Goal: Transaction & Acquisition: Purchase product/service

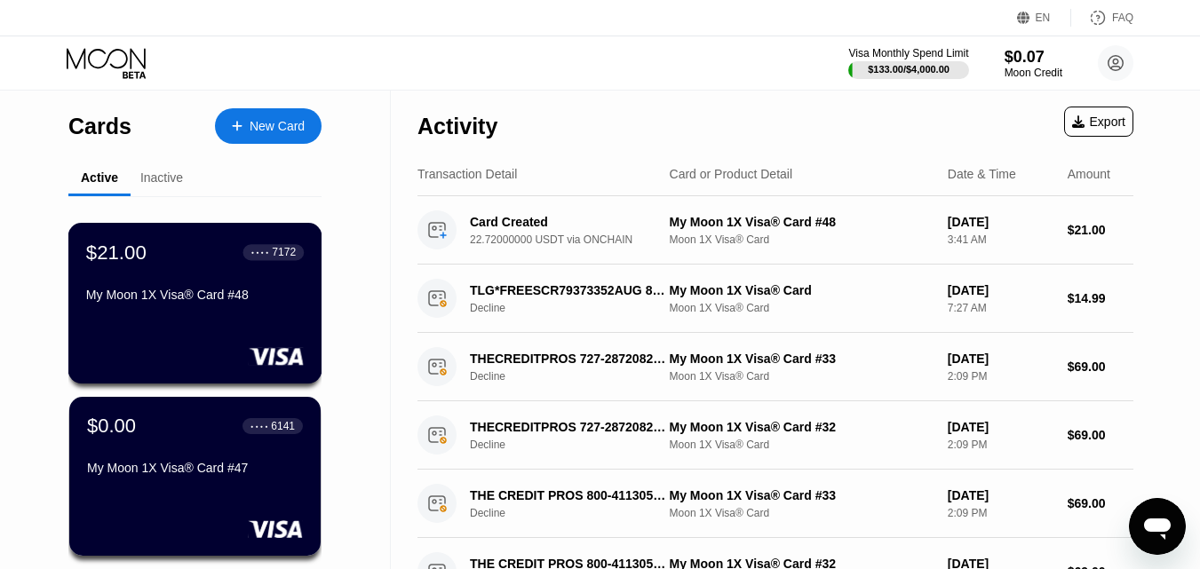
click at [179, 289] on div "$21.00 ● ● ● ● 7172 My Moon 1X Visa® Card #48" at bounding box center [195, 275] width 218 height 68
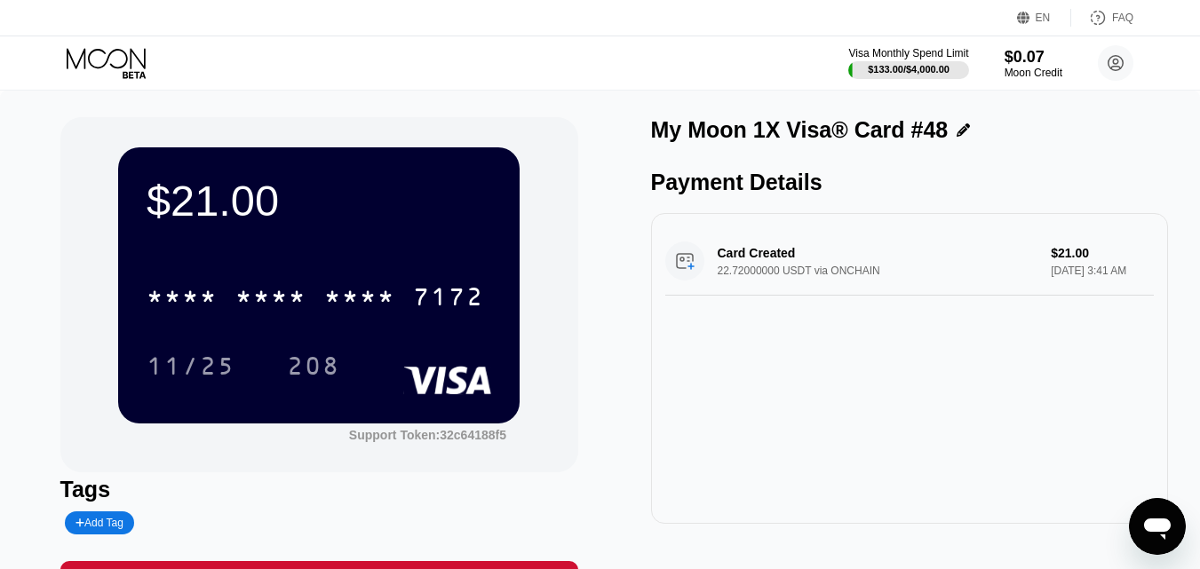
click at [354, 274] on div "* * * * * * * * * * * * 7172" at bounding box center [319, 291] width 345 height 60
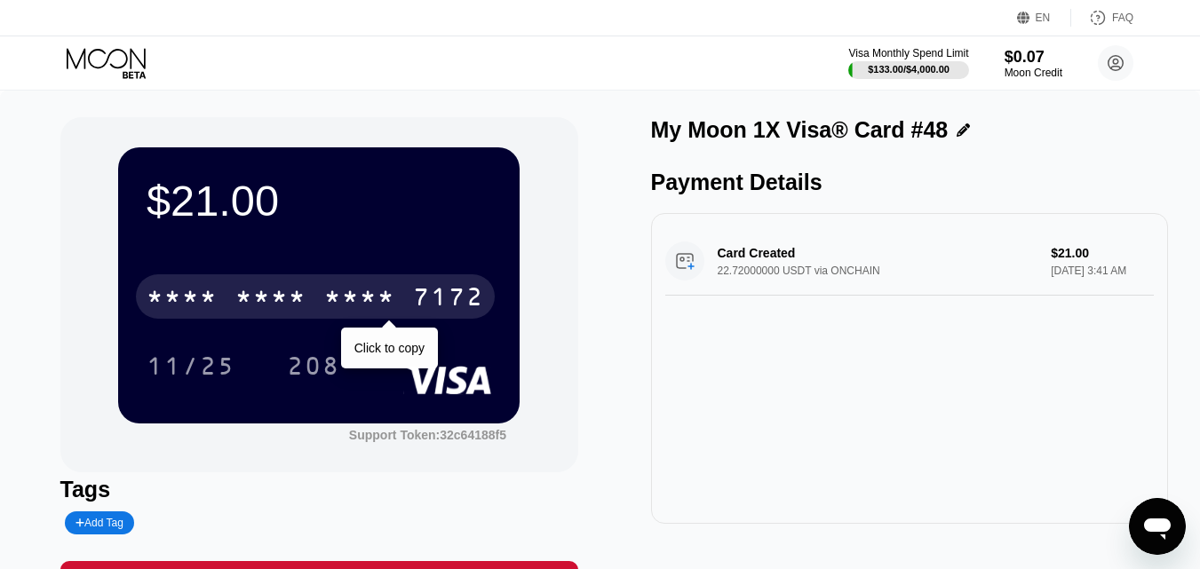
click at [346, 314] on div "* * * *" at bounding box center [359, 299] width 71 height 28
click at [365, 306] on div "2916" at bounding box center [359, 299] width 71 height 28
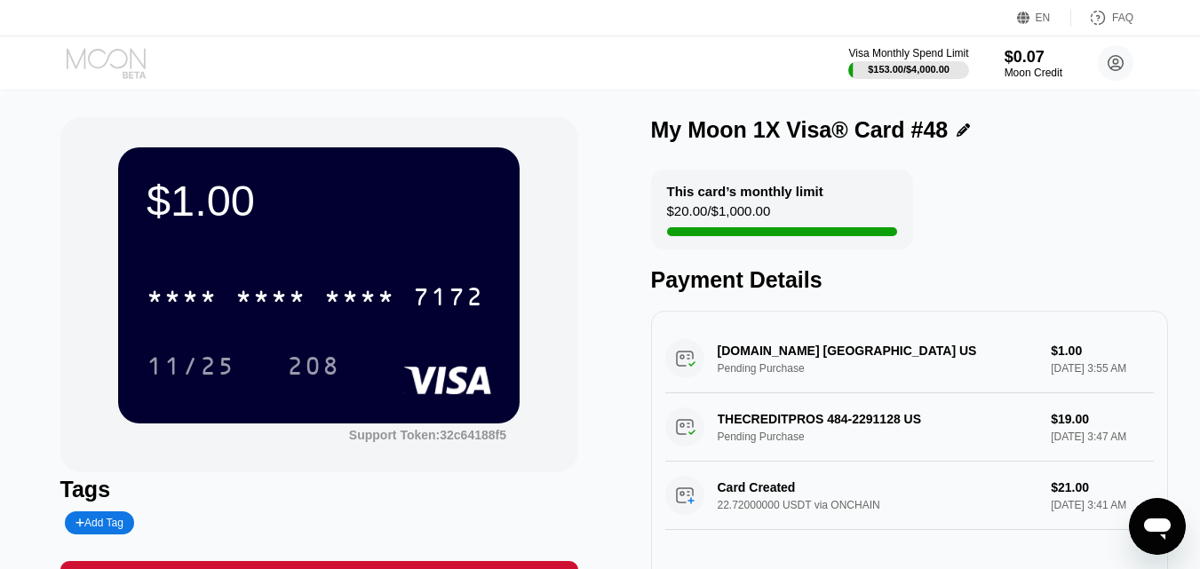
click at [118, 58] on icon at bounding box center [108, 63] width 83 height 31
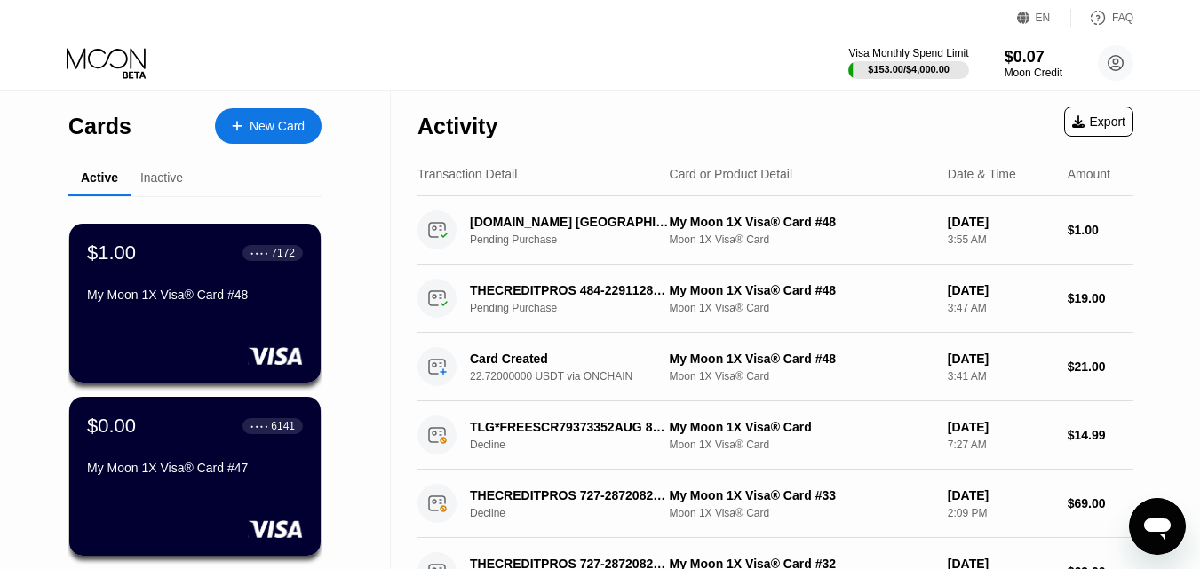
click at [274, 123] on div "New Card" at bounding box center [277, 126] width 55 height 15
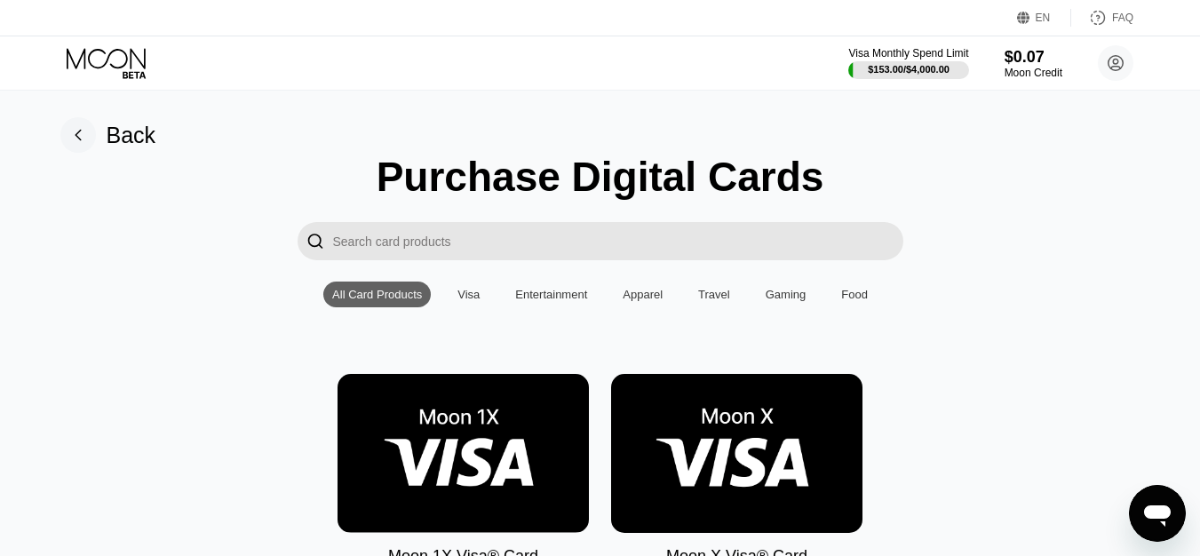
click at [519, 436] on img at bounding box center [463, 453] width 251 height 159
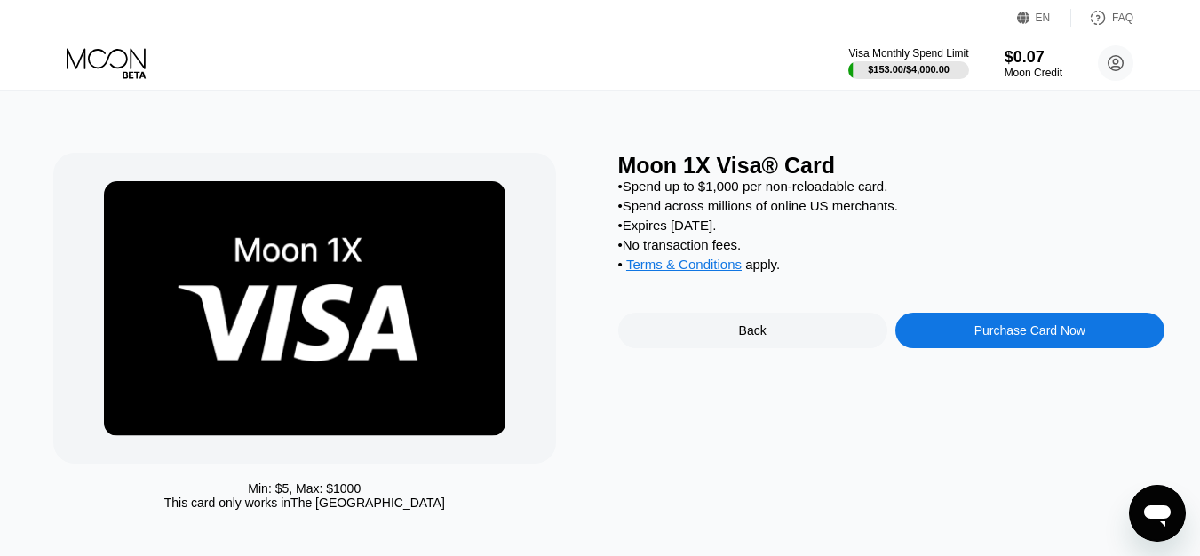
click at [986, 338] on div "Purchase Card Now" at bounding box center [1030, 330] width 111 height 14
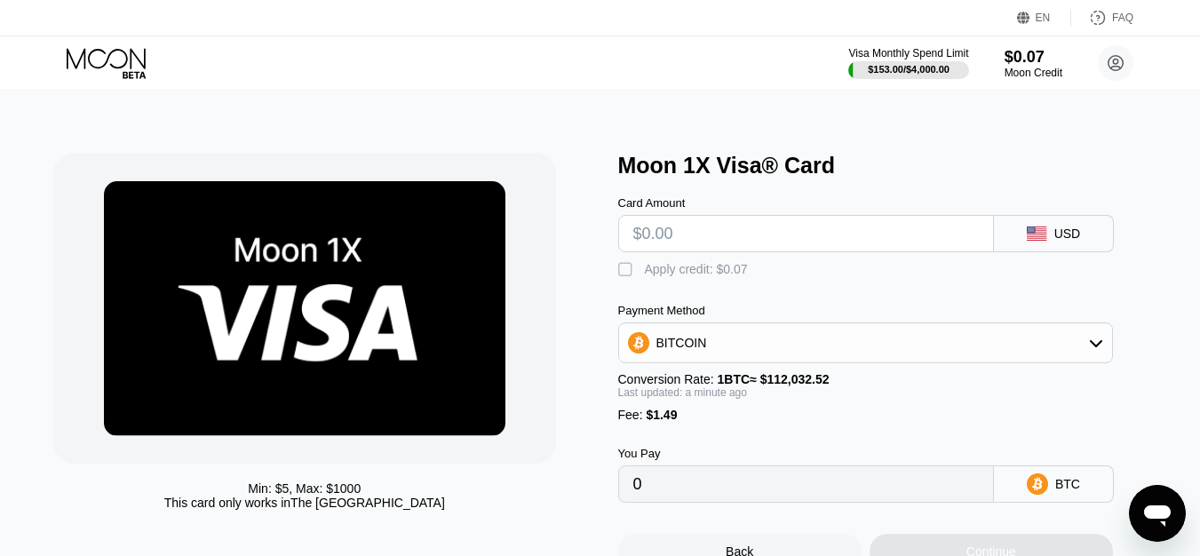
click at [754, 230] on input "text" at bounding box center [806, 234] width 346 height 36
type input "$19"
type input "0.00018290"
type input "$19"
click at [824, 337] on div "BITCOIN" at bounding box center [865, 343] width 493 height 36
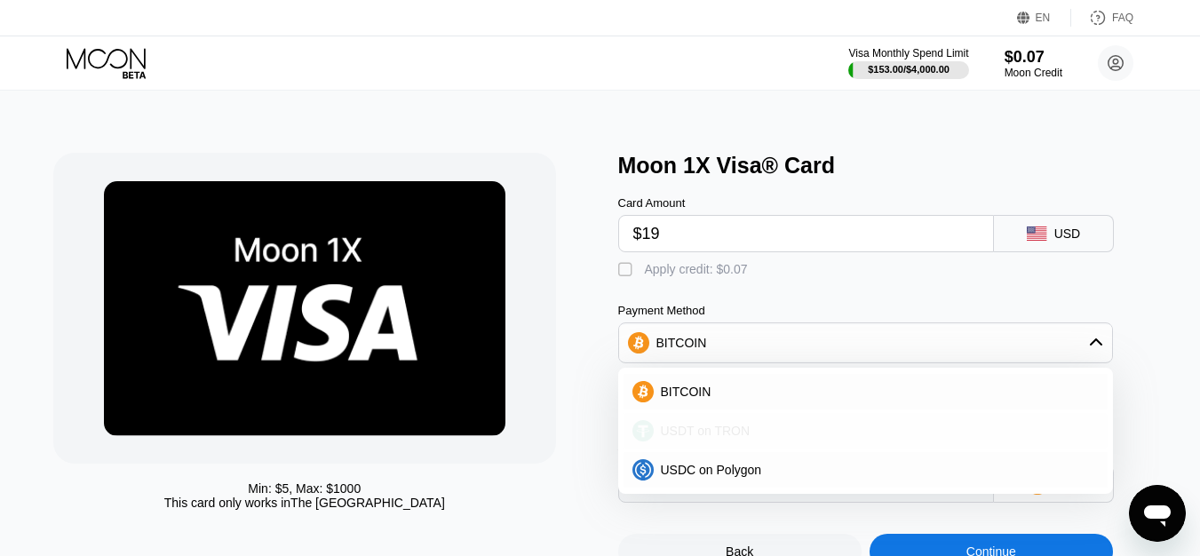
click at [713, 438] on span "USDT on TRON" at bounding box center [706, 431] width 90 height 14
type input "20.70"
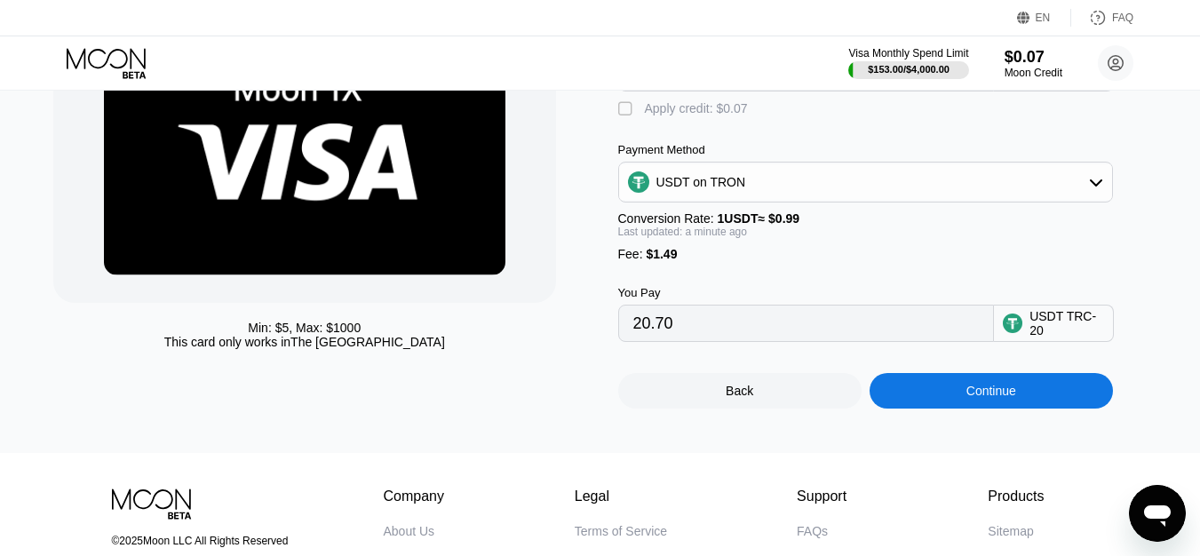
scroll to position [178, 0]
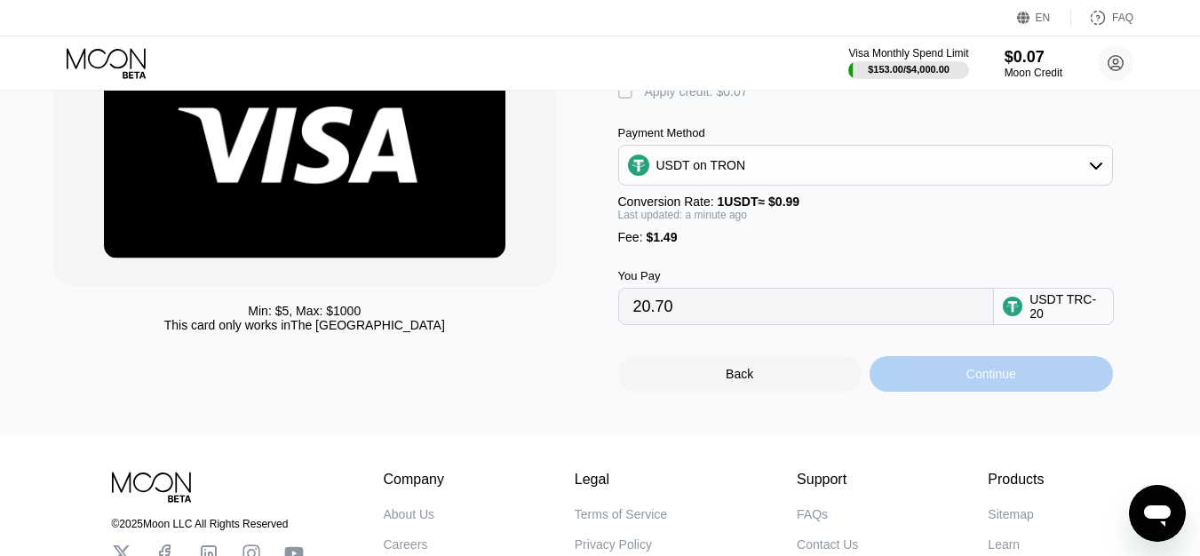
click at [983, 376] on div "Continue" at bounding box center [991, 374] width 243 height 36
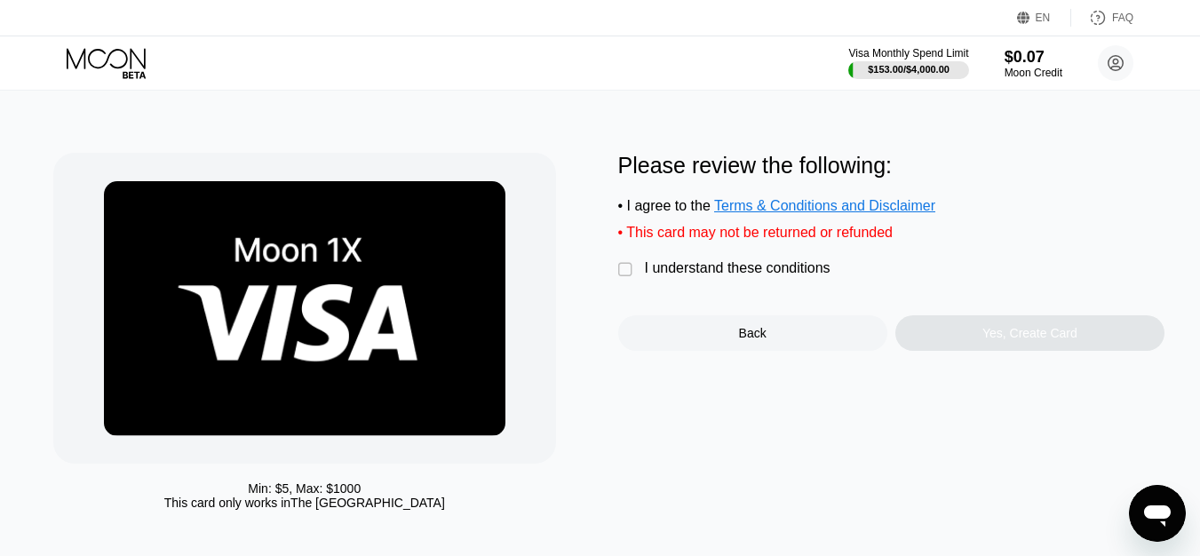
click at [693, 293] on div "Please review the following: • I agree to the Terms & Conditions and Disclaimer…" at bounding box center [891, 252] width 546 height 198
click at [733, 275] on div "I understand these conditions" at bounding box center [738, 268] width 186 height 16
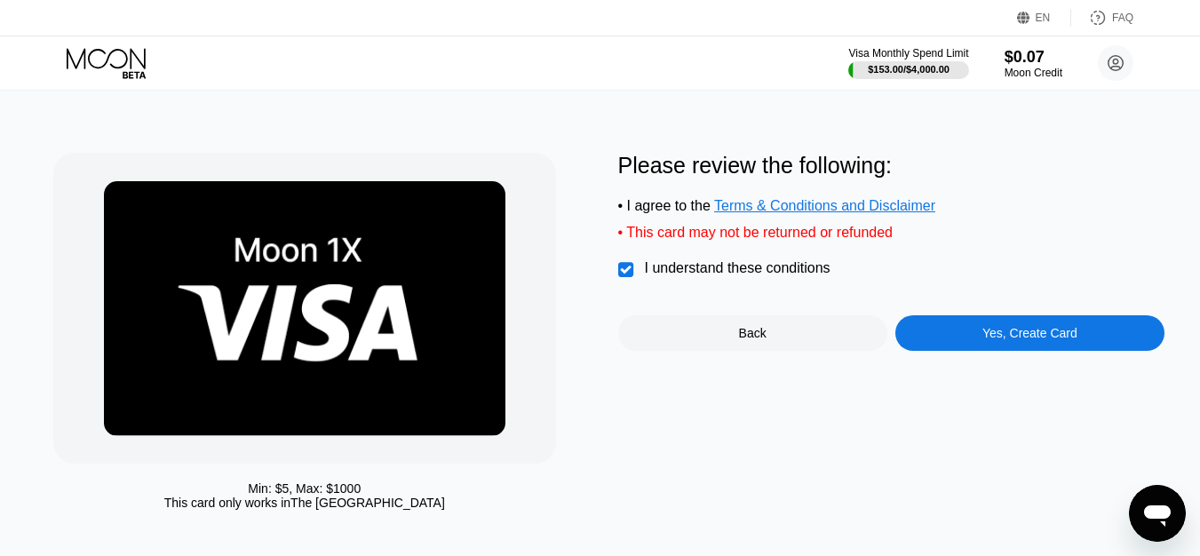
click at [1035, 363] on div "Please review the following: • I agree to the Terms & Conditions and Disclaimer…" at bounding box center [891, 336] width 546 height 366
click at [1053, 340] on div "Yes, Create Card" at bounding box center [1030, 333] width 95 height 14
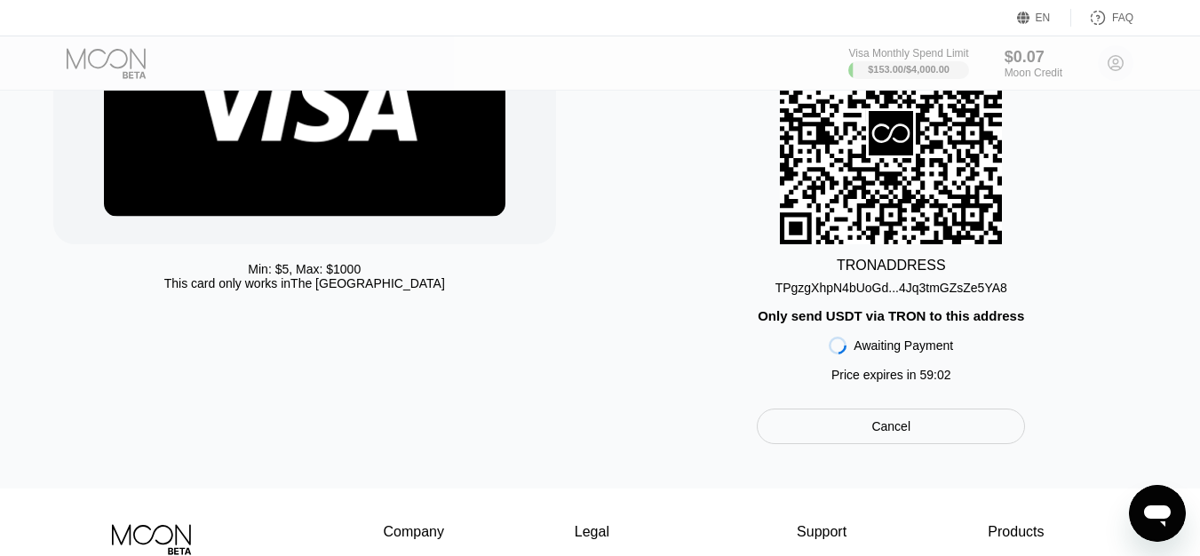
scroll to position [92, 0]
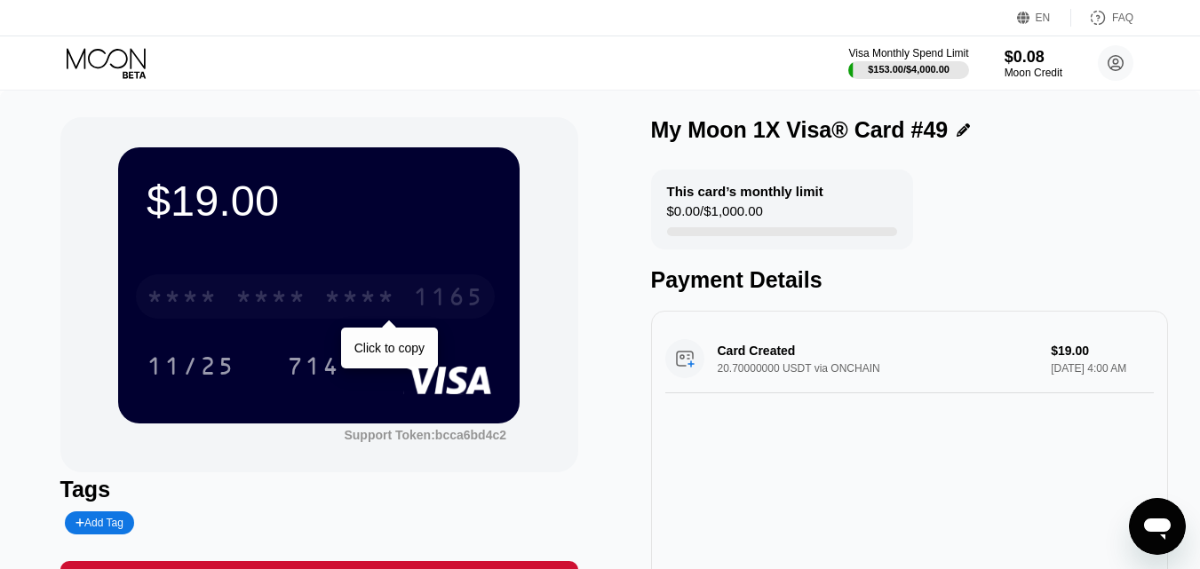
click at [395, 290] on div "* * * *" at bounding box center [359, 299] width 71 height 28
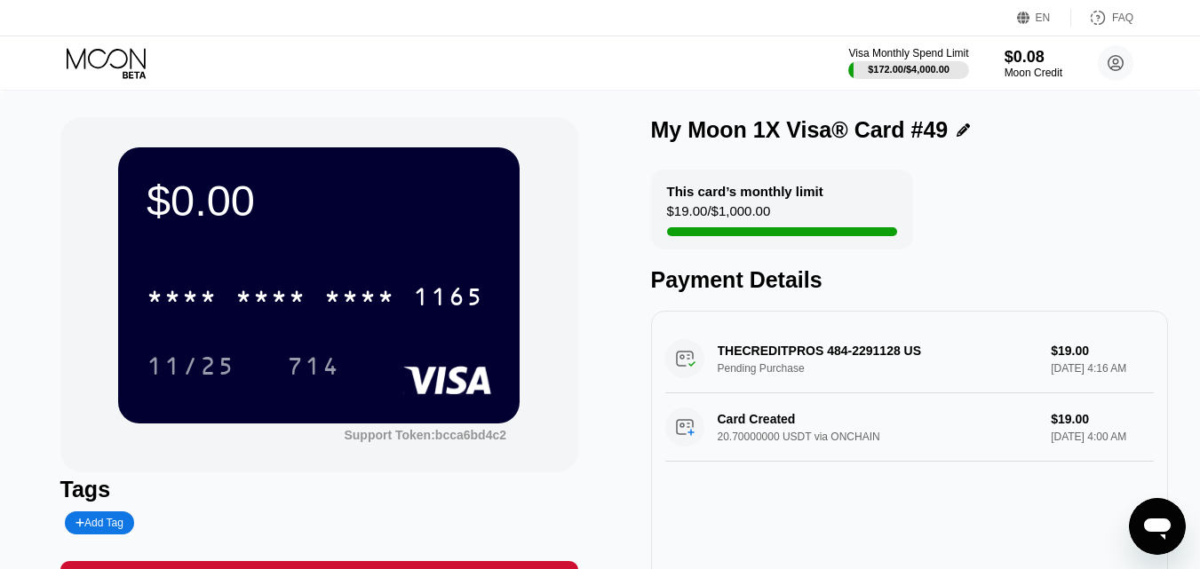
click at [89, 80] on div "Visa Monthly Spend Limit $172.00 / $4,000.00 $0.08 Moon Credit Vict Oria [EMAIL…" at bounding box center [600, 62] width 1200 height 53
click at [116, 50] on icon at bounding box center [106, 58] width 79 height 20
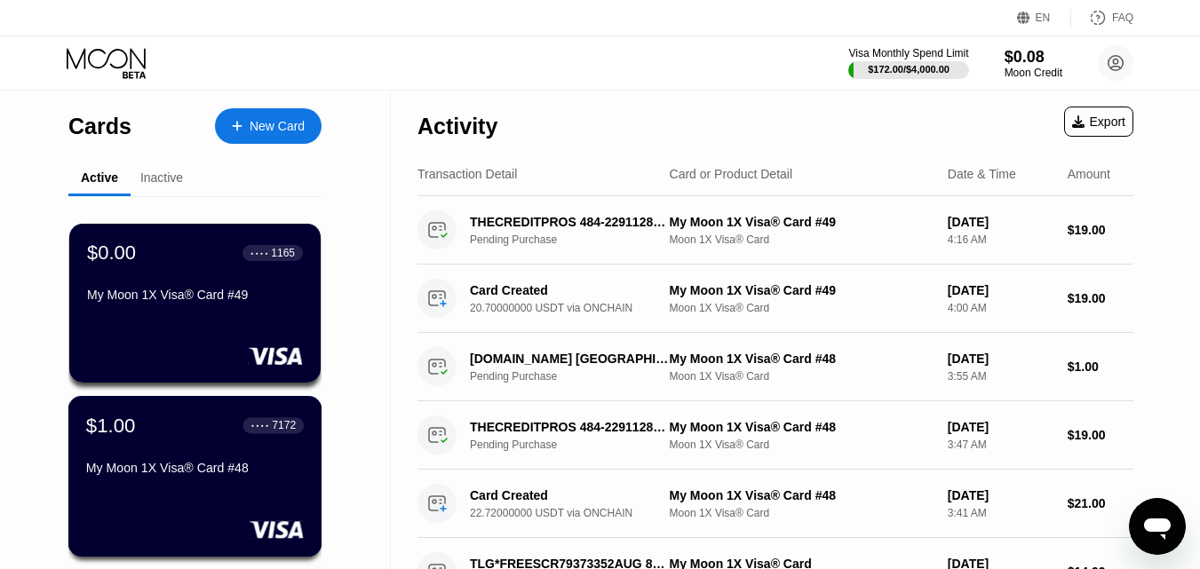
click at [191, 471] on div "My Moon 1X Visa® Card #48" at bounding box center [195, 468] width 218 height 14
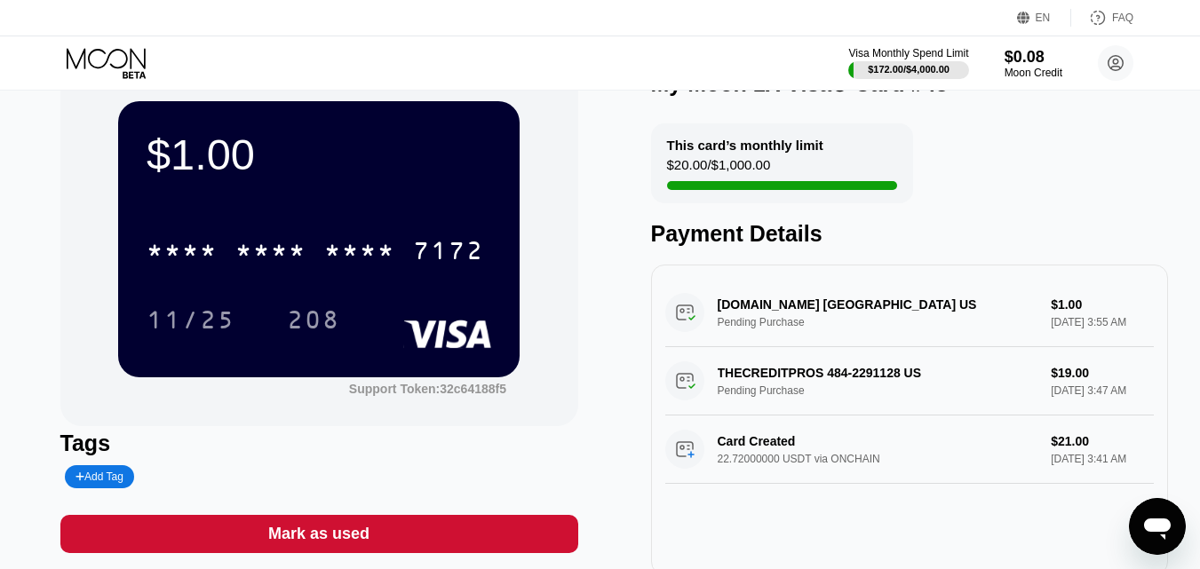
scroll to position [59, 0]
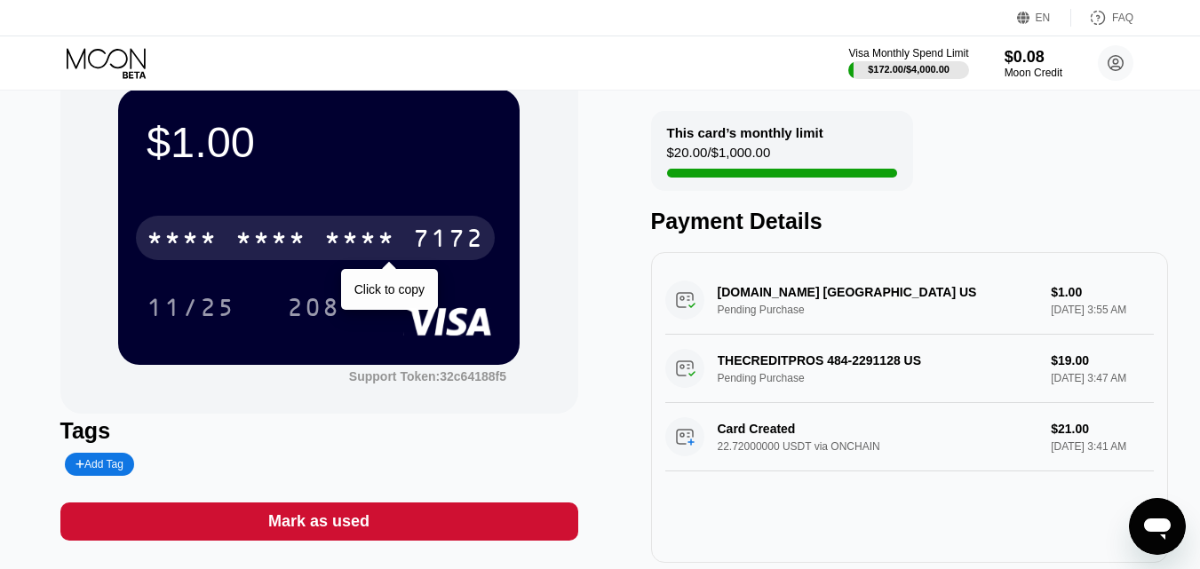
click at [353, 248] on div "* * * *" at bounding box center [359, 241] width 71 height 28
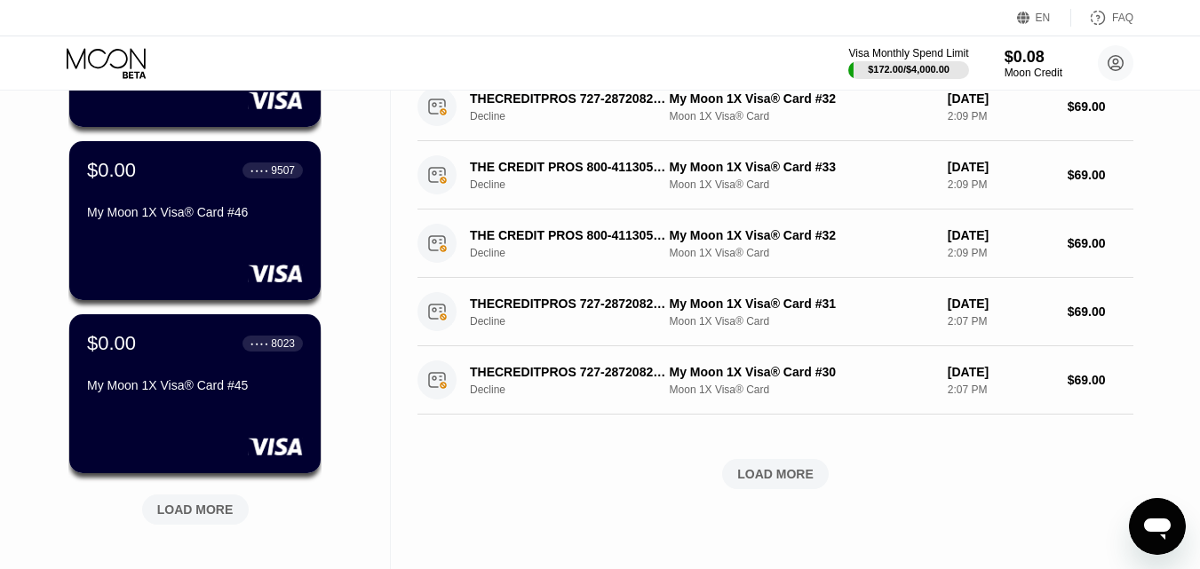
scroll to position [844, 0]
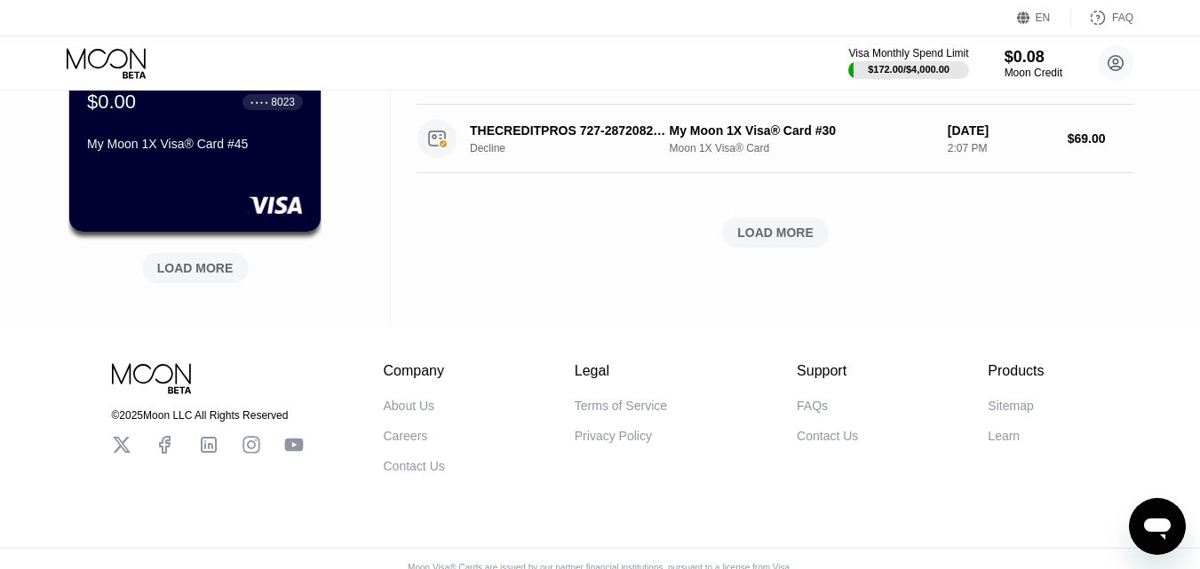
click at [186, 276] on div "LOAD MORE" at bounding box center [195, 268] width 76 height 16
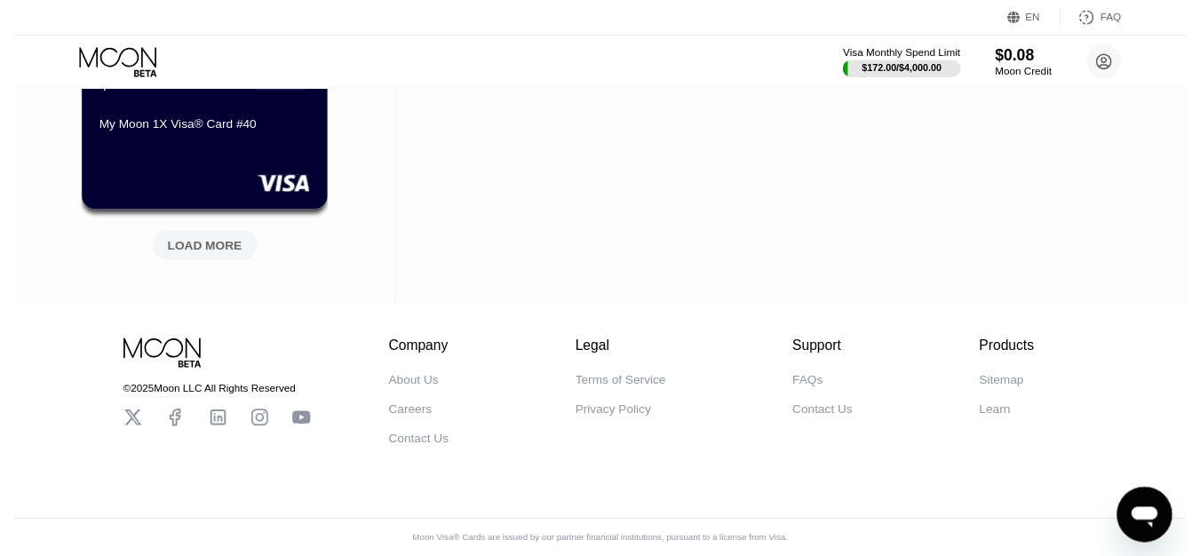
scroll to position [0, 0]
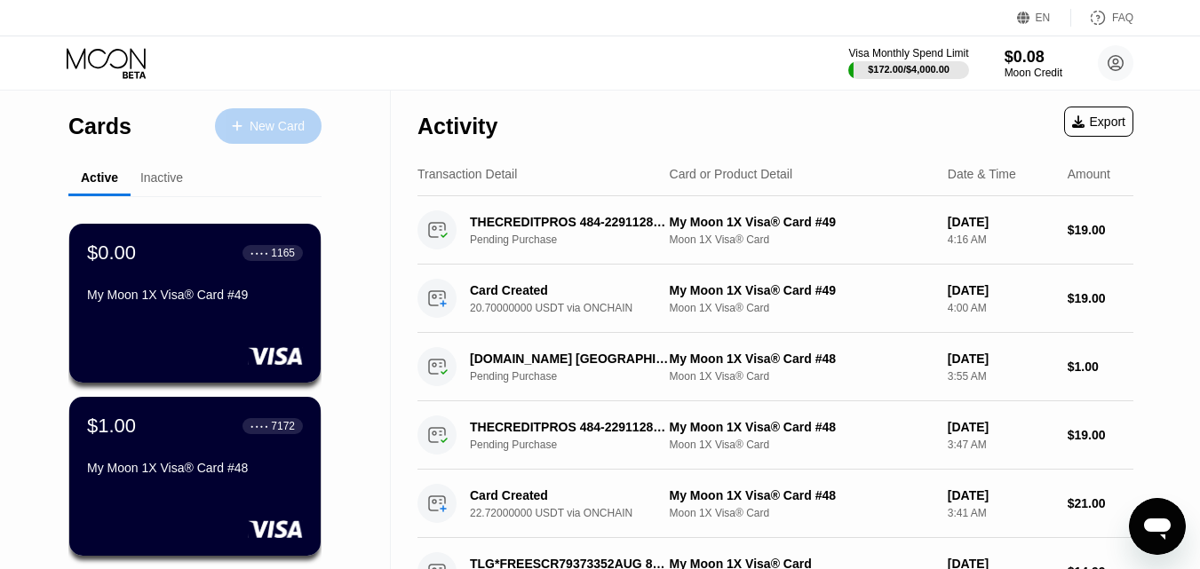
click at [275, 111] on div "New Card" at bounding box center [268, 126] width 107 height 36
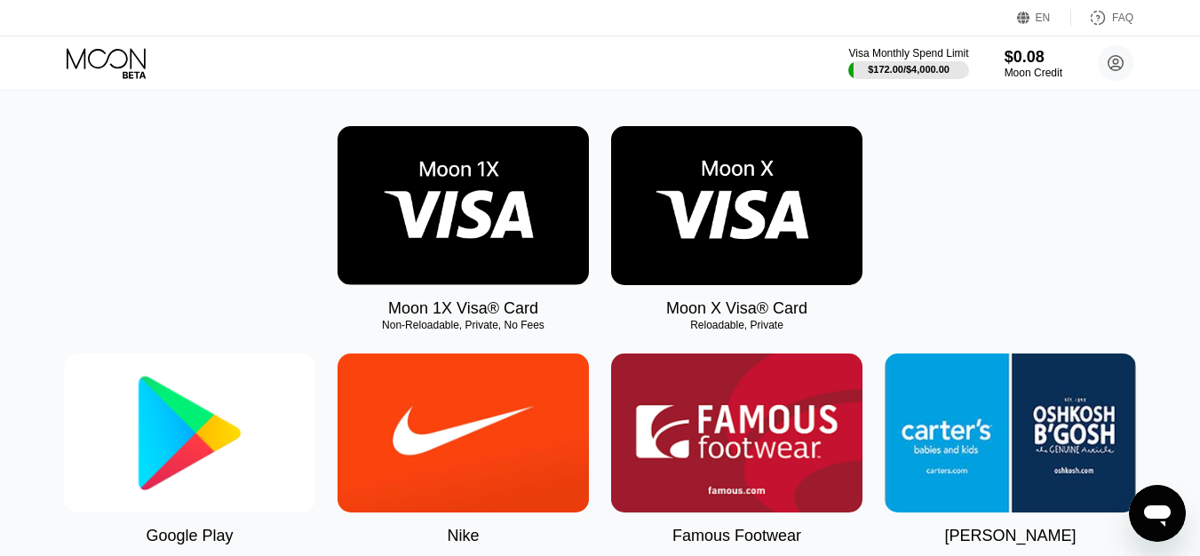
scroll to position [259, 0]
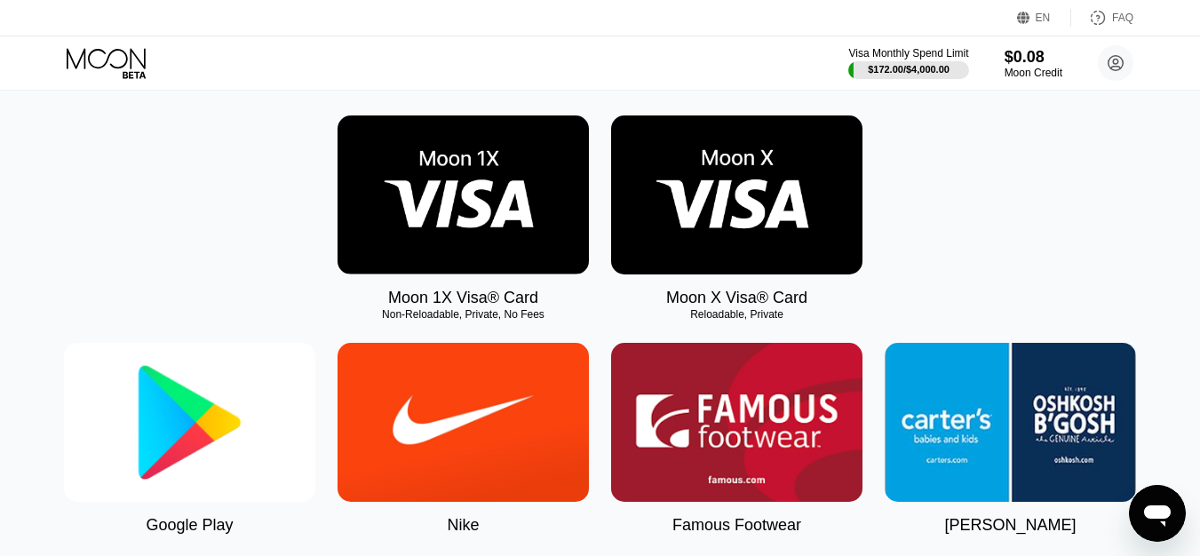
click at [469, 222] on img at bounding box center [463, 194] width 251 height 159
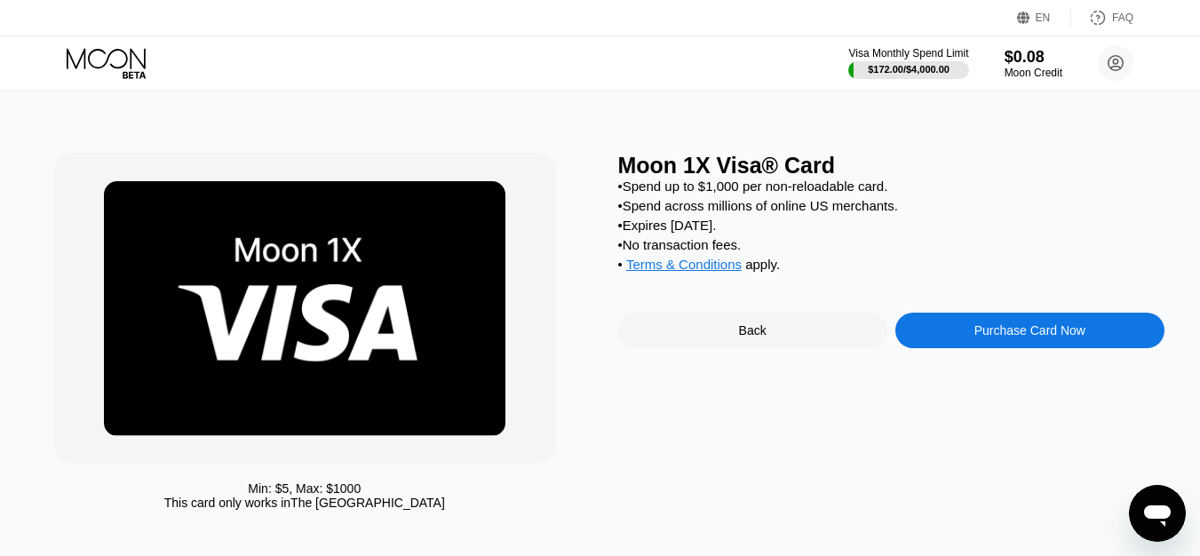
click at [989, 338] on div "Purchase Card Now" at bounding box center [1029, 331] width 269 height 36
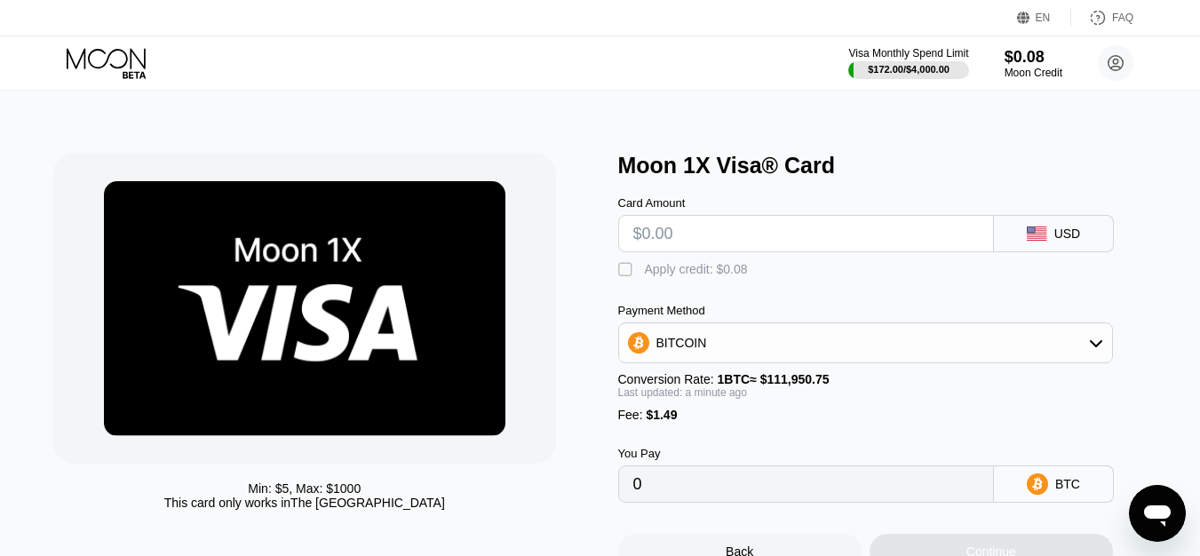
click at [714, 227] on input "text" at bounding box center [806, 234] width 346 height 36
type input "$19"
type input "0.00018303"
type input "$19"
click at [686, 361] on div "BITCOIN" at bounding box center [865, 343] width 493 height 36
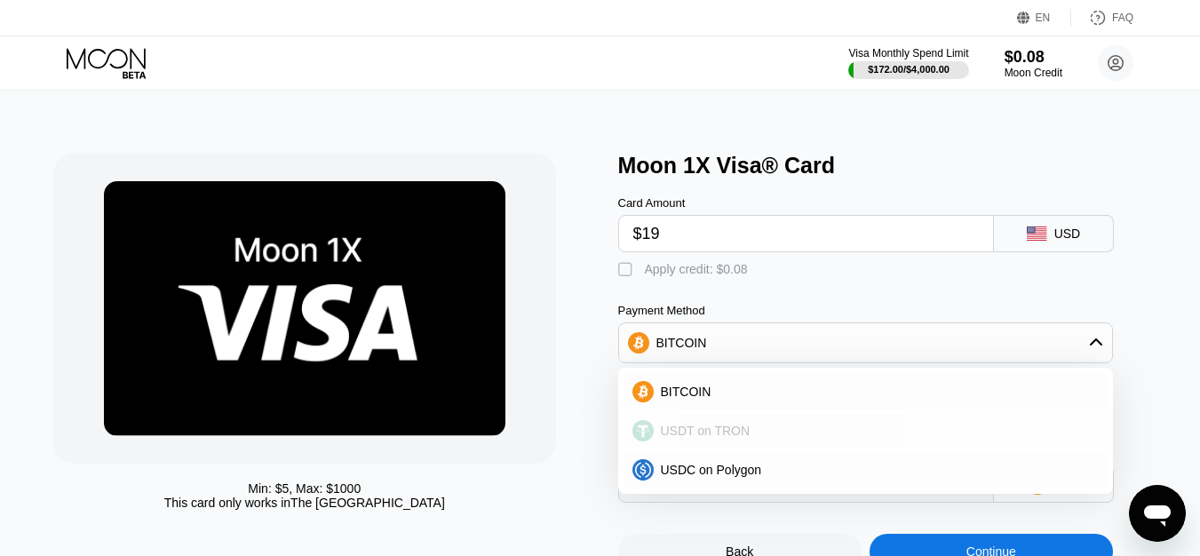
click at [677, 434] on span "USDT on TRON" at bounding box center [706, 431] width 90 height 14
type input "20.70"
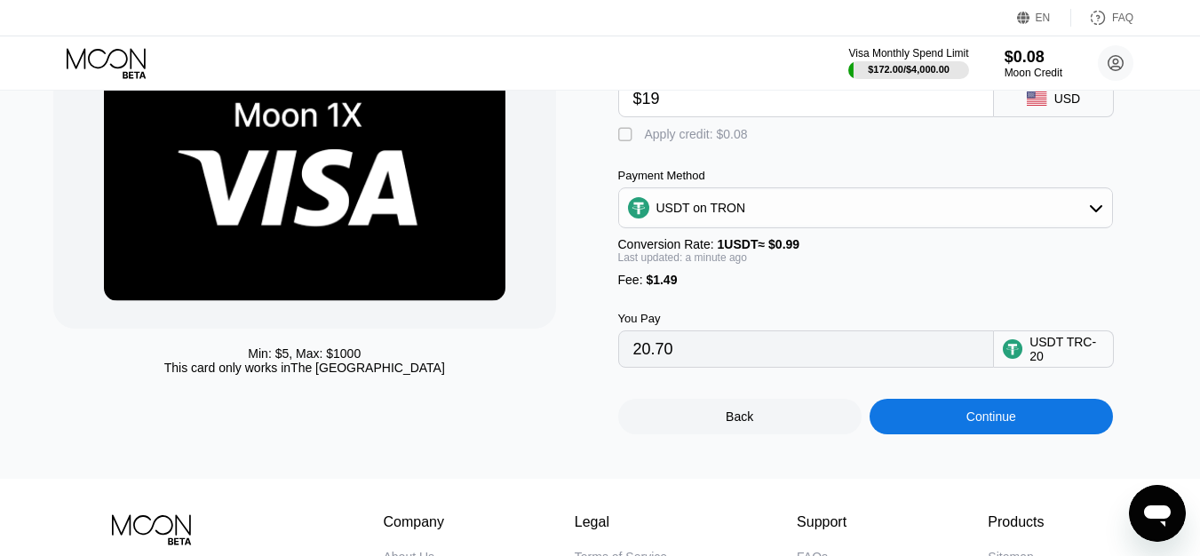
scroll to position [161, 0]
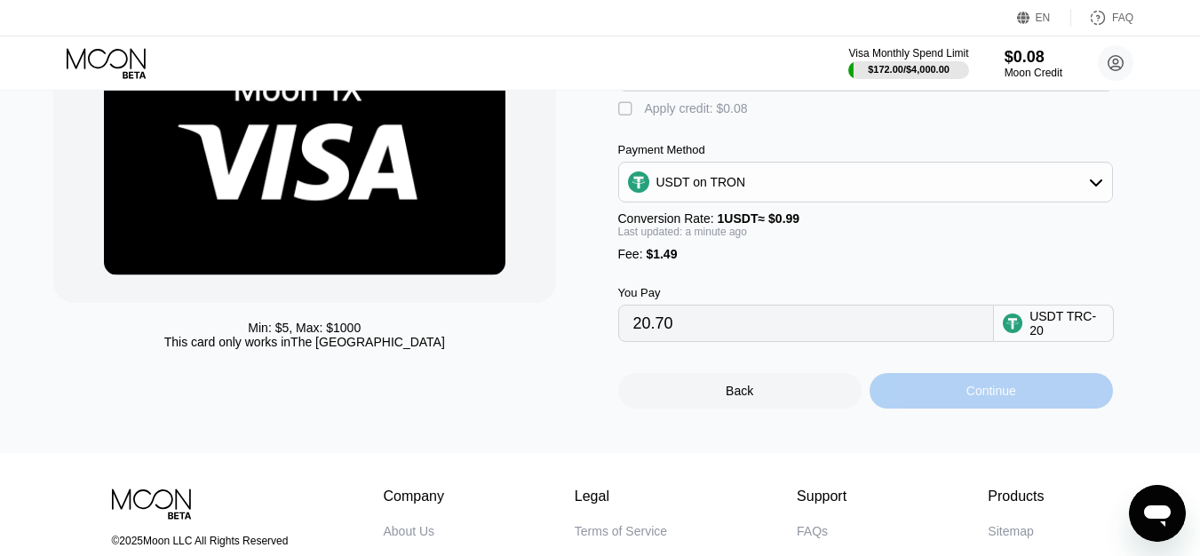
click at [999, 398] on div "Continue" at bounding box center [992, 391] width 50 height 14
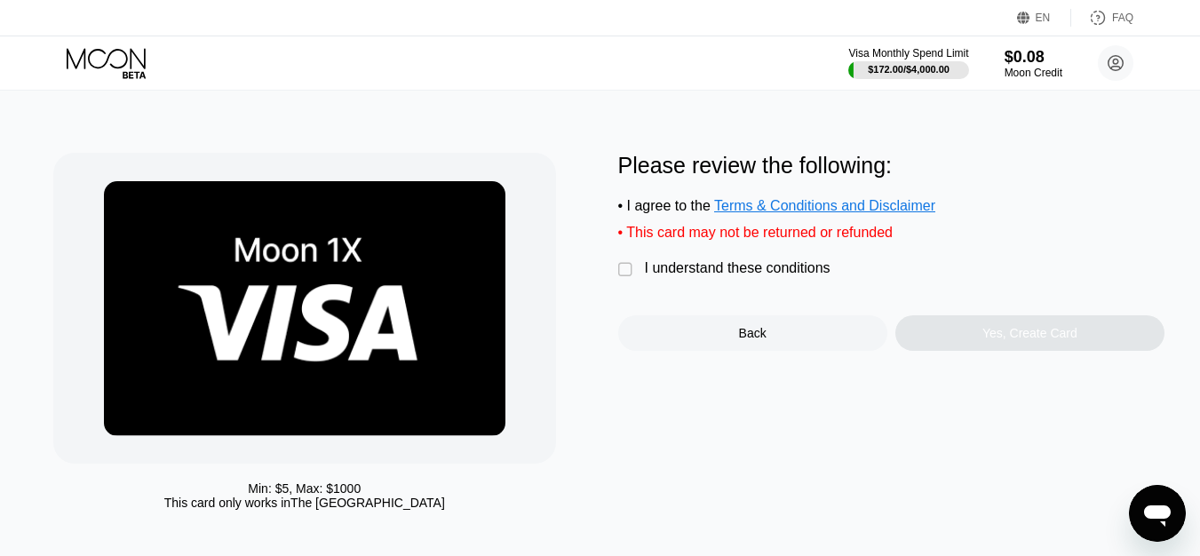
click at [739, 276] on div "I understand these conditions" at bounding box center [738, 268] width 186 height 16
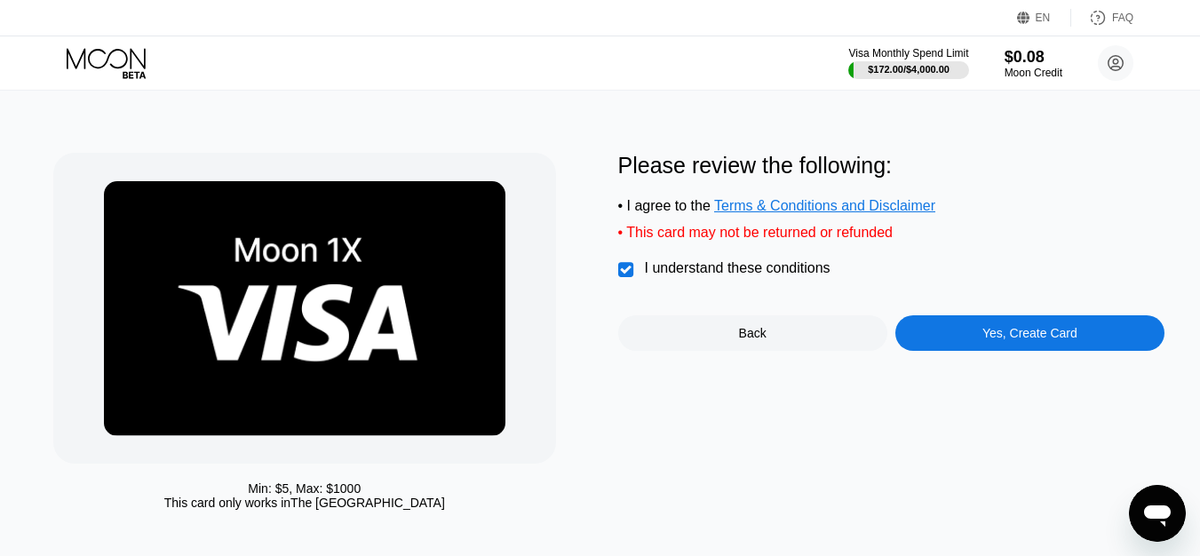
click at [1008, 340] on div "Yes, Create Card" at bounding box center [1030, 333] width 95 height 14
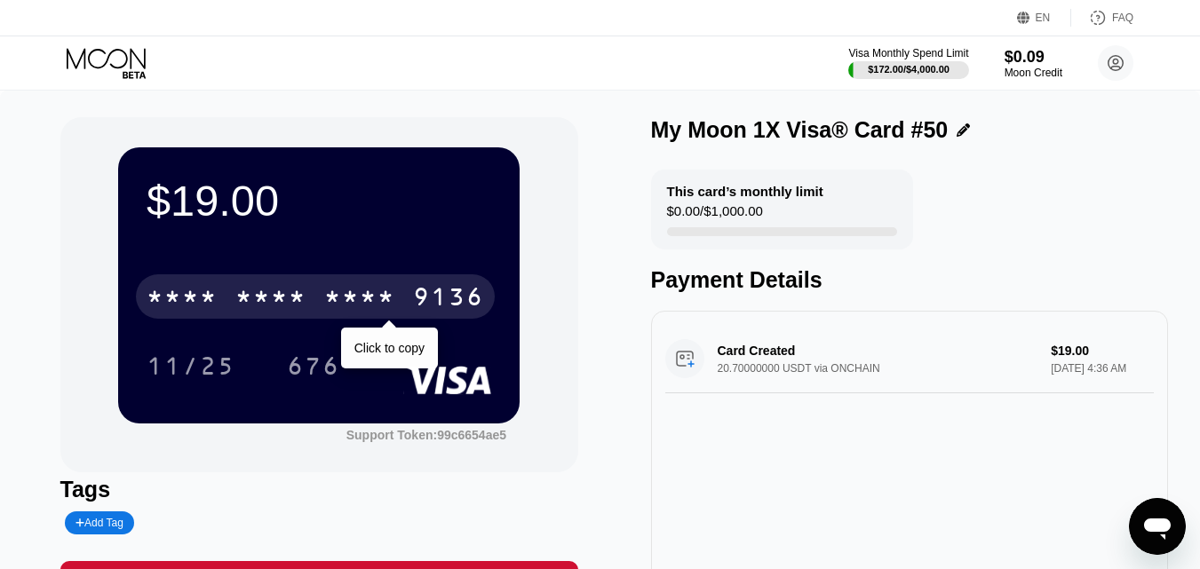
click at [271, 285] on div "* * * * * * * * * * * * 9136" at bounding box center [315, 297] width 359 height 44
